Goal: Information Seeking & Learning: Learn about a topic

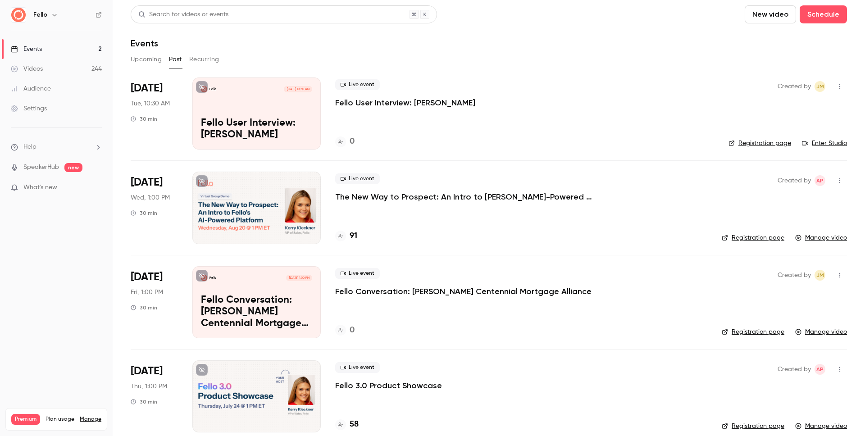
click at [372, 104] on p "Fello User Interview: [PERSON_NAME]" at bounding box center [405, 102] width 140 height 11
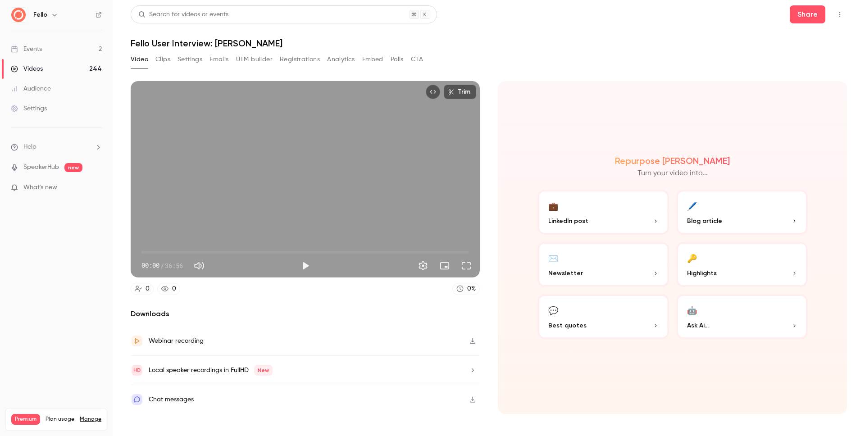
click at [164, 59] on button "Clips" at bounding box center [162, 59] width 15 height 14
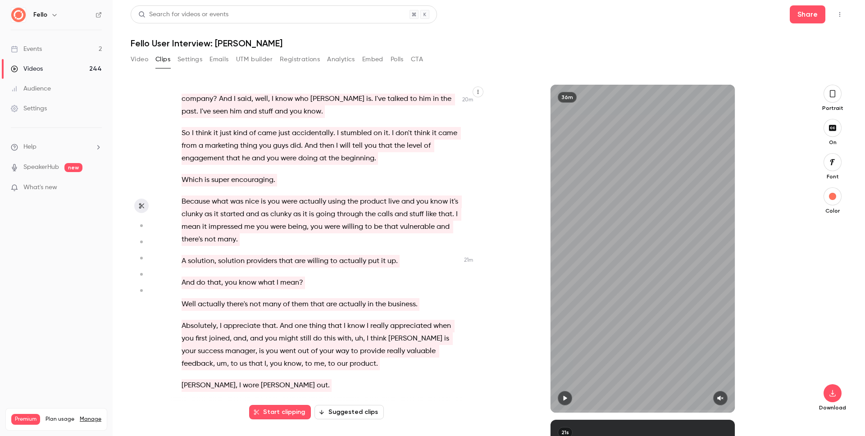
scroll to position [4347, 0]
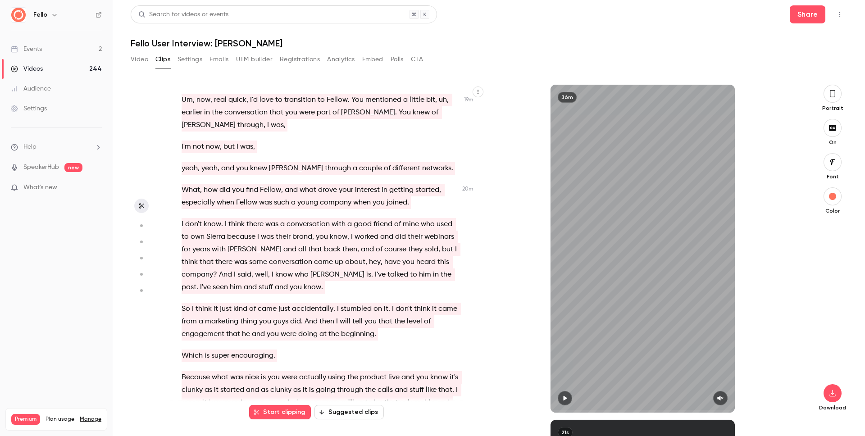
drag, startPoint x: 199, startPoint y: 372, endPoint x: 188, endPoint y: 67, distance: 304.8
click at [188, 67] on section "Video Clips Settings Emails UTM builder Registrations Analytics Embed Polls CTA…" at bounding box center [489, 244] width 717 height 384
copy div "Welcome everybody . Thank you so much for tuning in to [DATE] conversation with…"
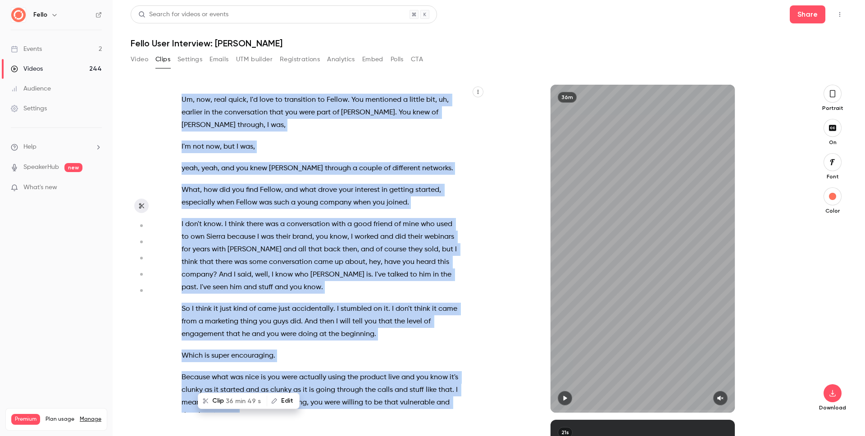
copy div "Welcome everybody . Thank you so much for tuning in to [DATE] conversation with…"
